Goal: Information Seeking & Learning: Learn about a topic

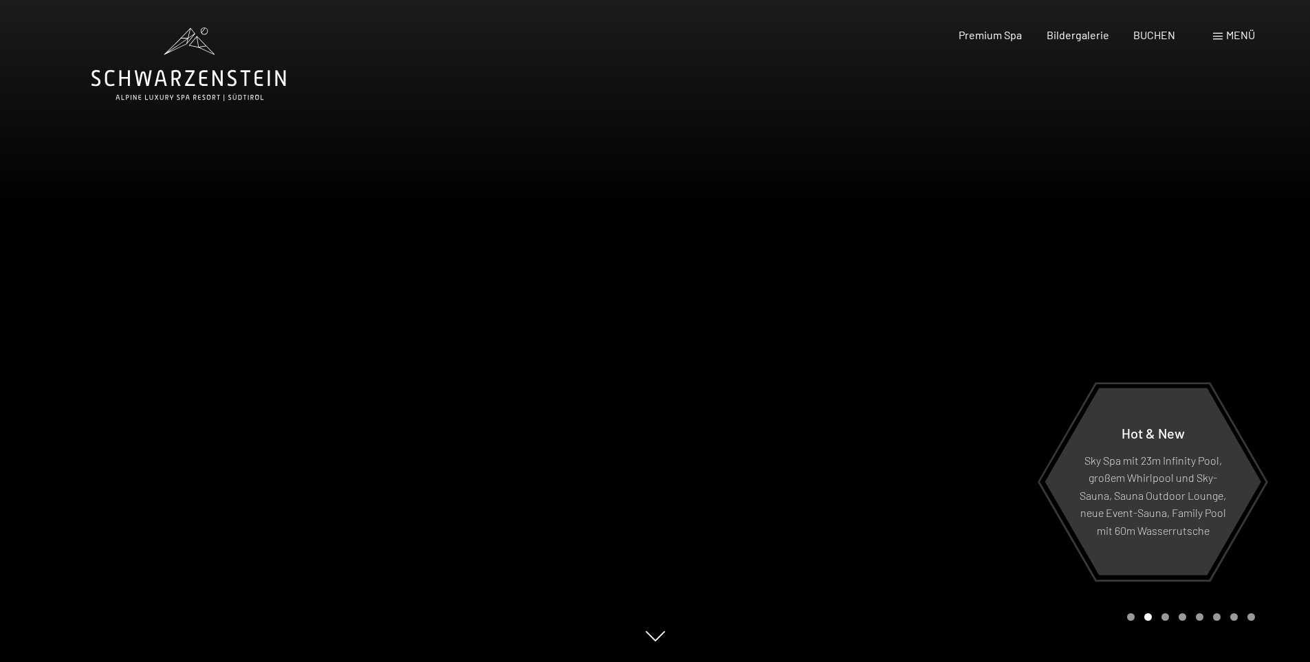
click at [1236, 34] on span "Menü" at bounding box center [1240, 34] width 29 height 13
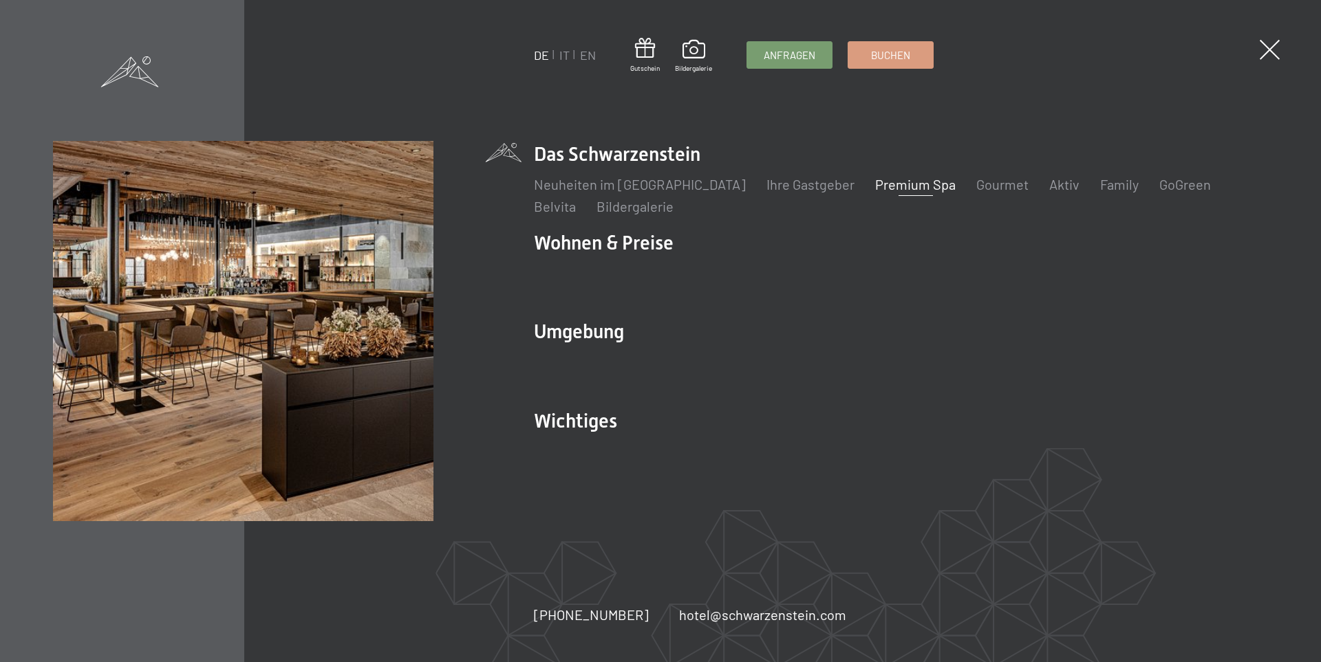
click at [901, 179] on link "Premium Spa" at bounding box center [915, 184] width 80 height 17
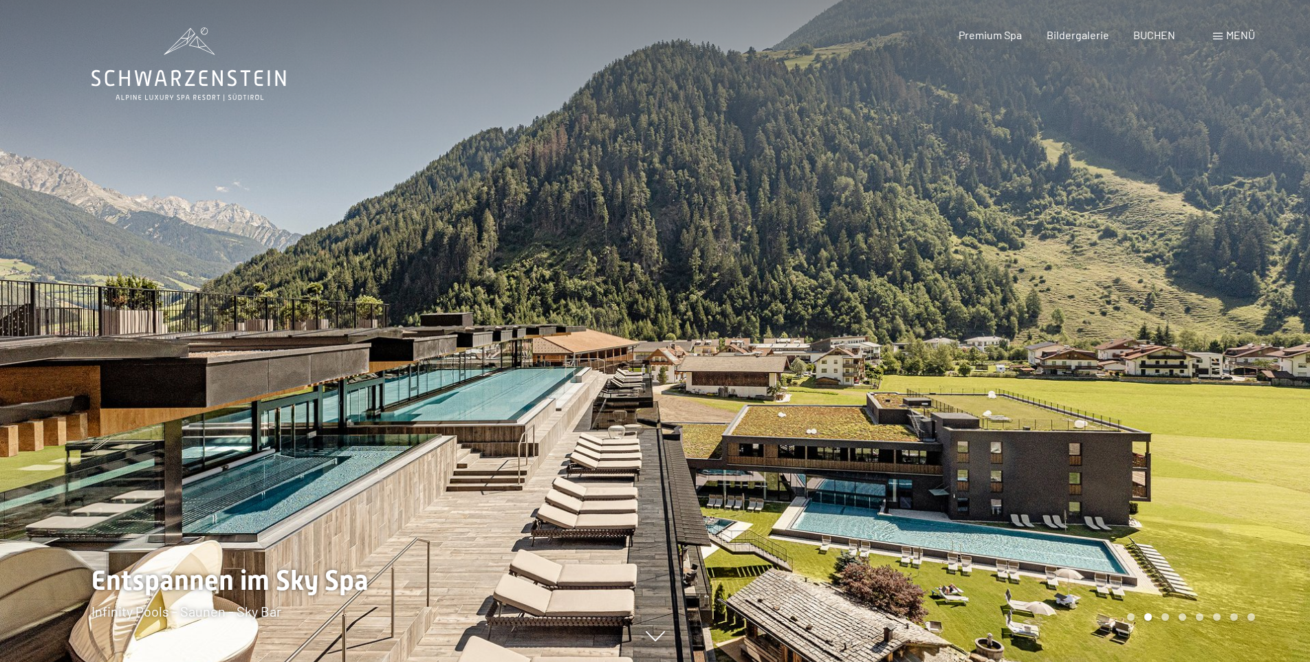
click at [1244, 32] on span "Menü" at bounding box center [1240, 34] width 29 height 13
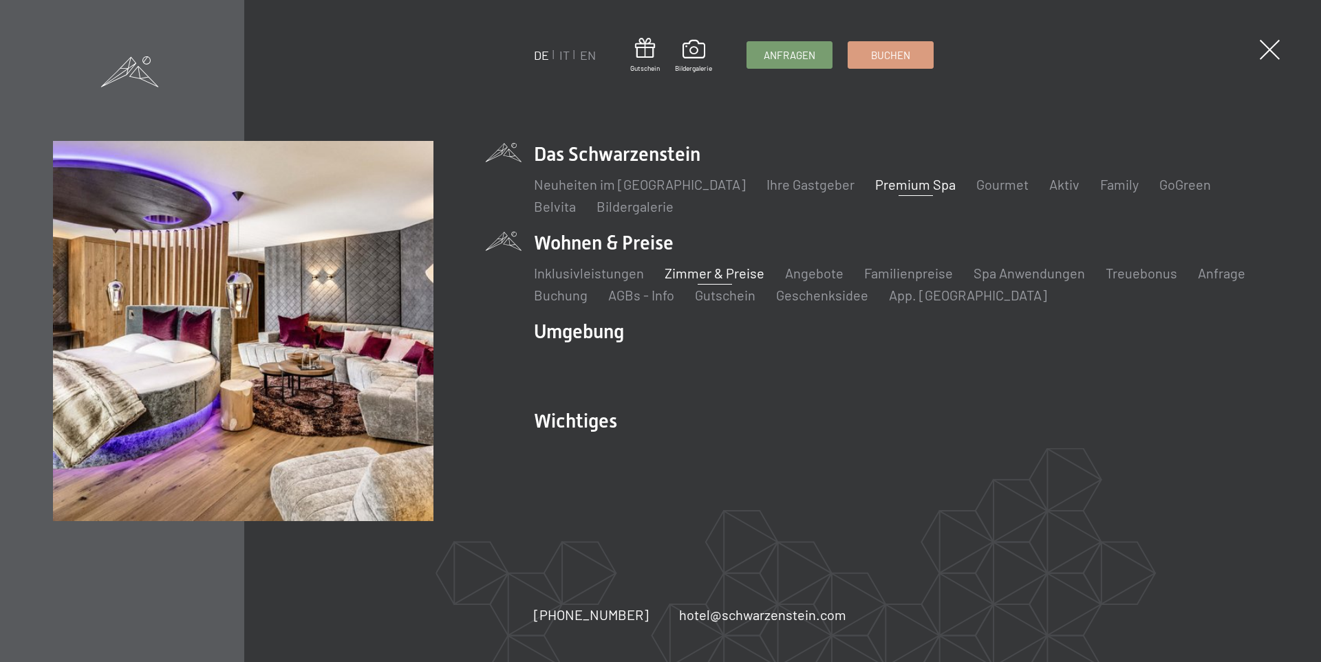
click at [680, 274] on link "Zimmer & Preise" at bounding box center [714, 273] width 100 height 17
click at [579, 273] on link "Inklusivleistungen" at bounding box center [589, 273] width 110 height 17
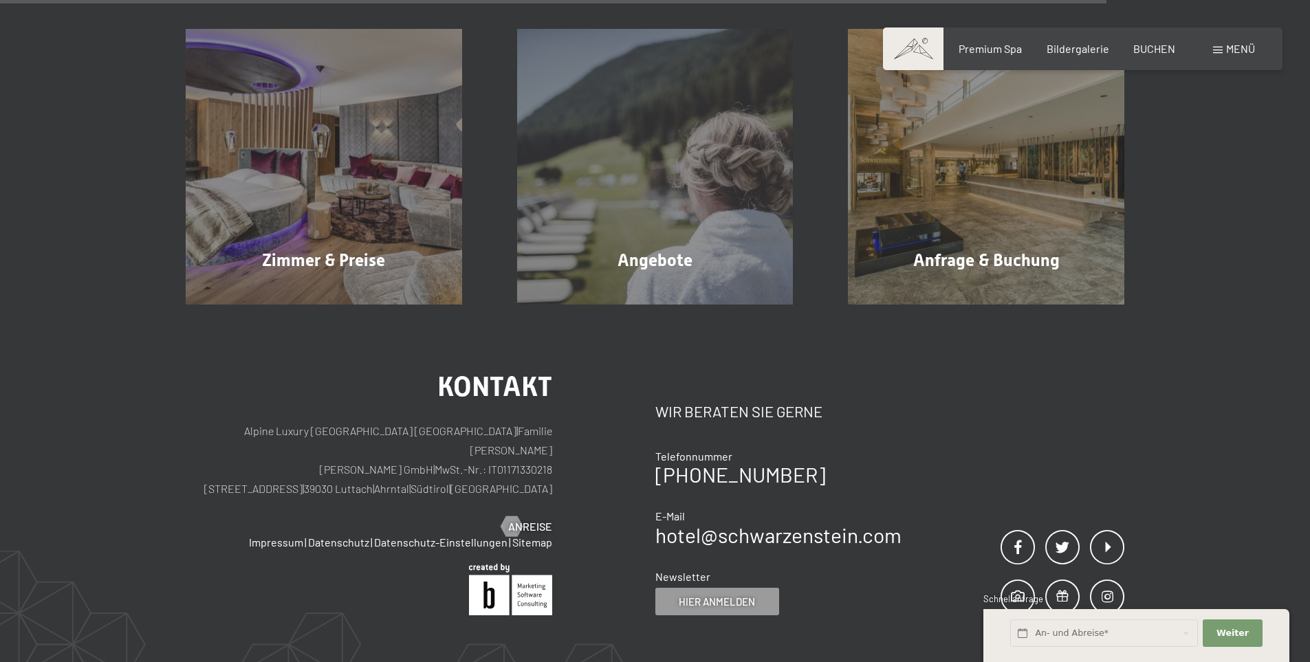
scroll to position [2270, 0]
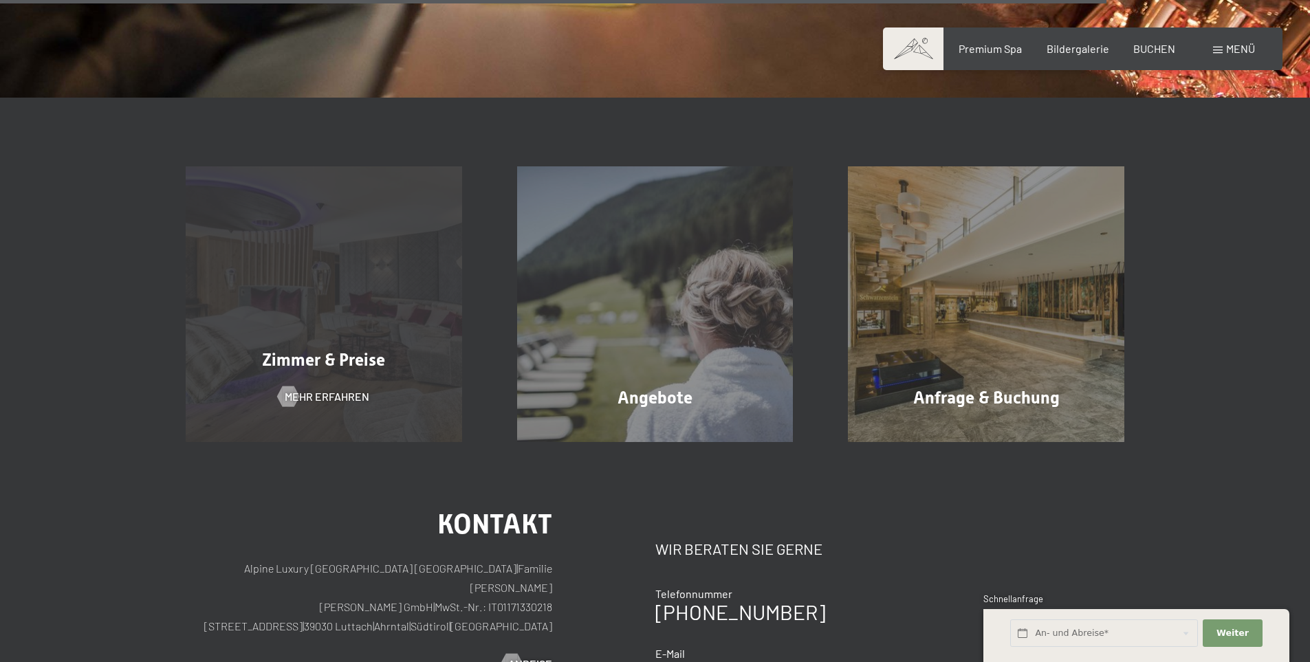
click at [340, 384] on div "Zimmer & Preise Mehr erfahren" at bounding box center [324, 304] width 332 height 277
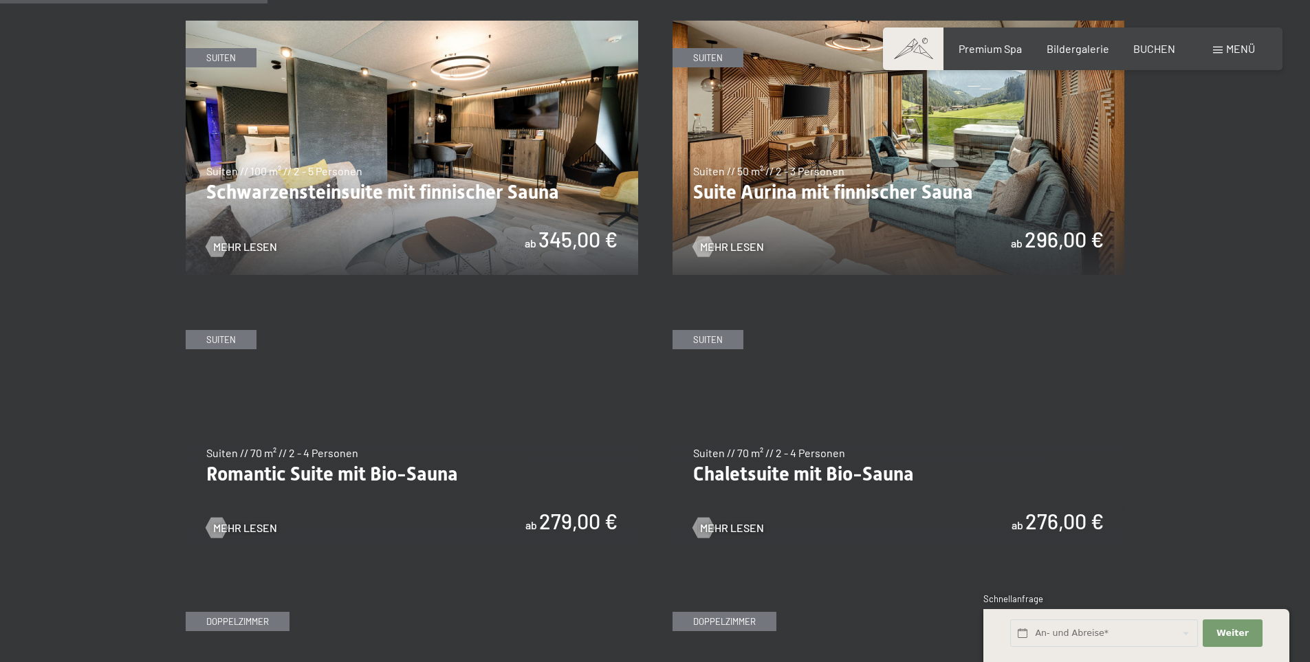
scroll to position [963, 0]
